Goal: Use online tool/utility: Utilize a website feature to perform a specific function

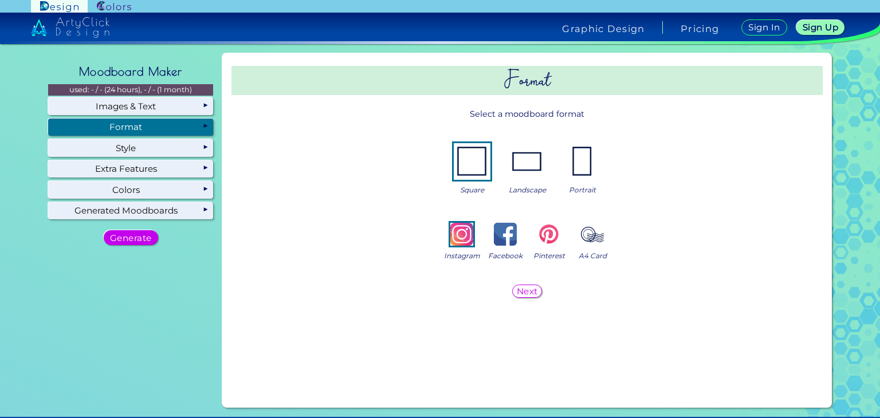
click at [573, 165] on img at bounding box center [582, 161] width 37 height 37
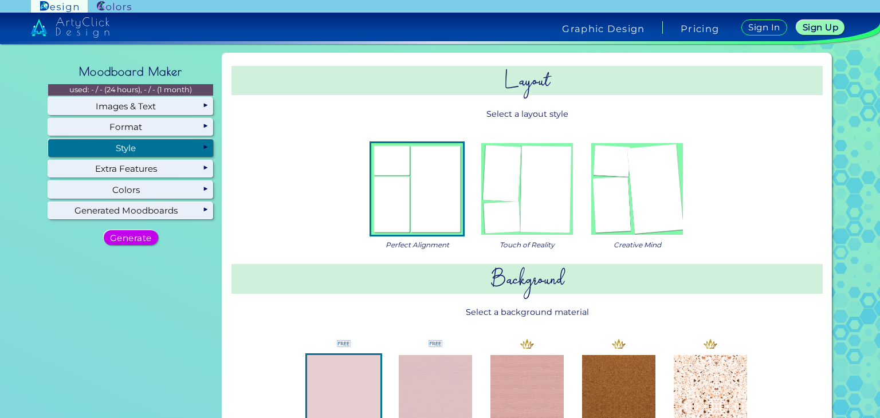
click at [653, 184] on img at bounding box center [637, 189] width 92 height 92
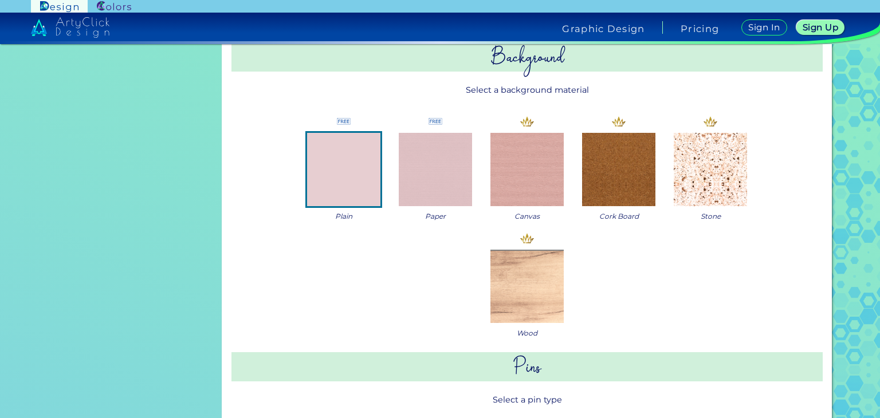
scroll to position [229, 0]
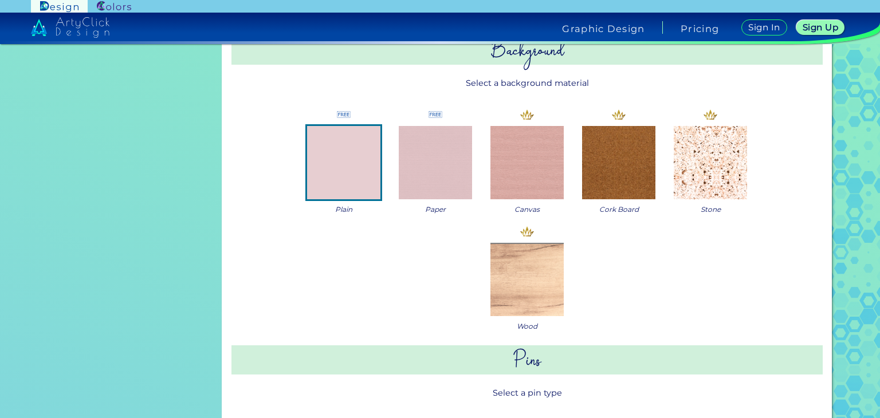
click at [430, 171] on img at bounding box center [435, 162] width 73 height 73
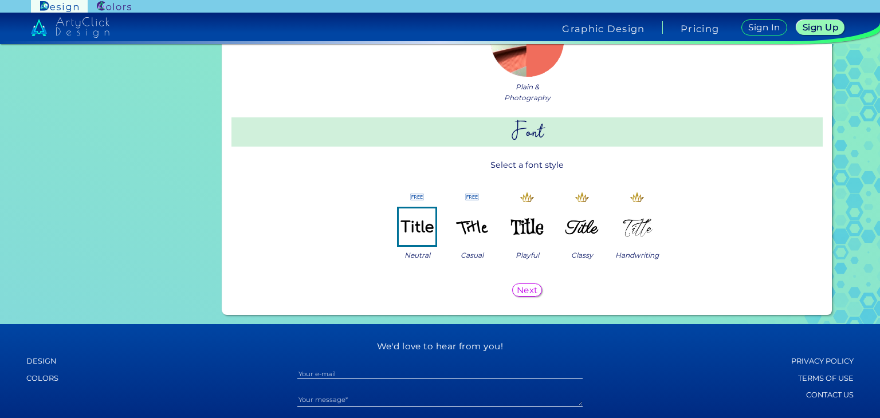
scroll to position [948, 0]
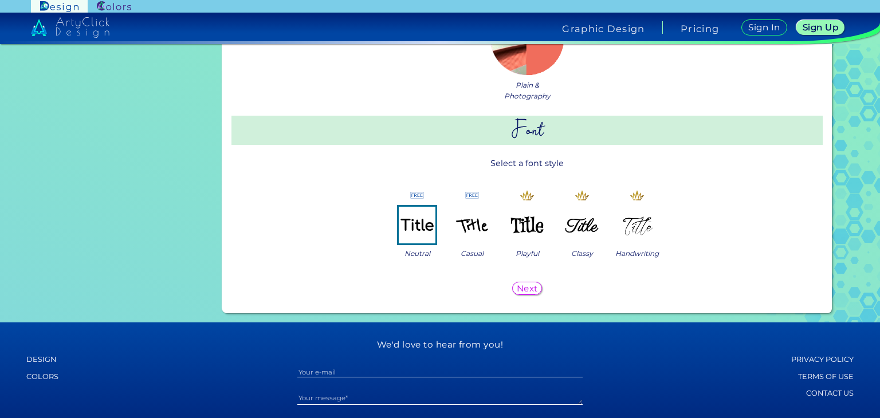
click at [468, 227] on img at bounding box center [472, 225] width 37 height 37
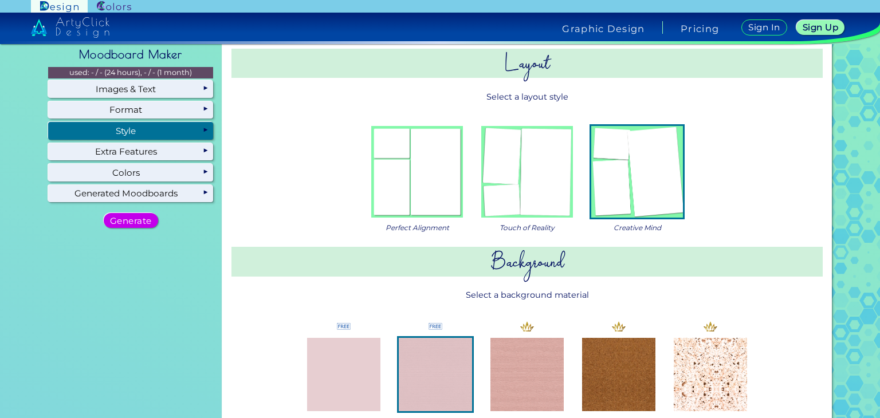
scroll to position [0, 0]
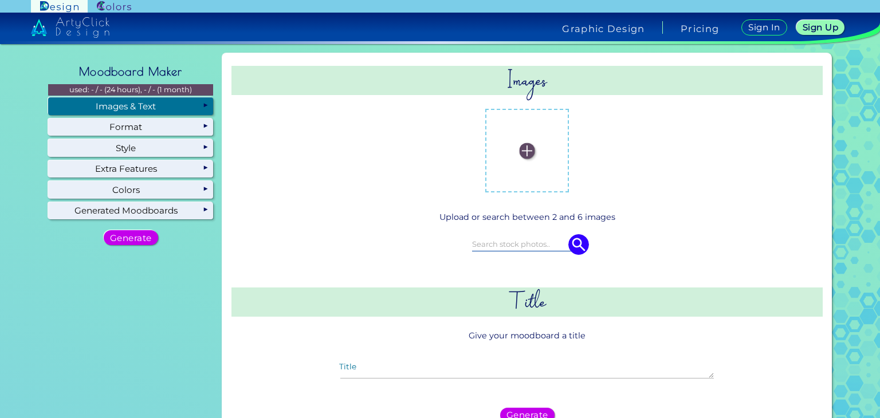
click at [525, 150] on img at bounding box center [526, 150] width 15 height 15
click at [0, 0] on input "file" at bounding box center [0, 0] width 0 height 0
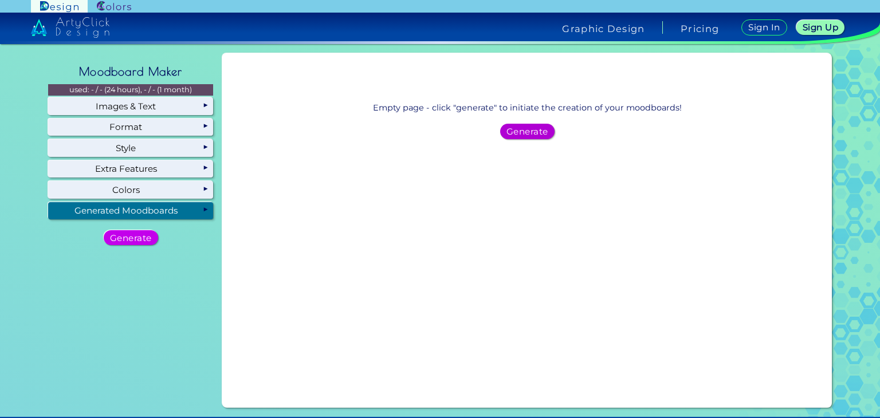
click at [525, 129] on h5 "Generate" at bounding box center [527, 132] width 37 height 8
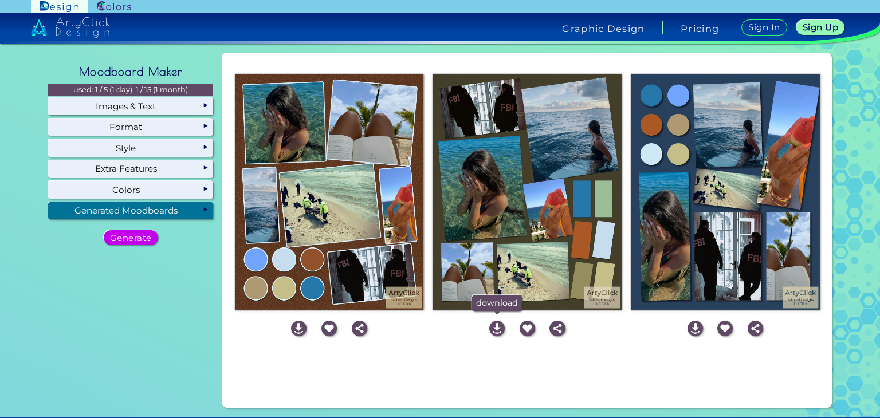
click at [492, 326] on img at bounding box center [496, 328] width 15 height 15
click at [765, 27] on h5 "Sign In" at bounding box center [764, 27] width 29 height 8
